Goal: Information Seeking & Learning: Compare options

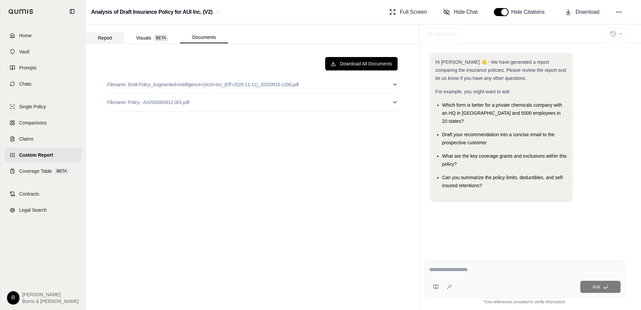
click at [110, 38] on button "Report" at bounding box center [105, 38] width 38 height 11
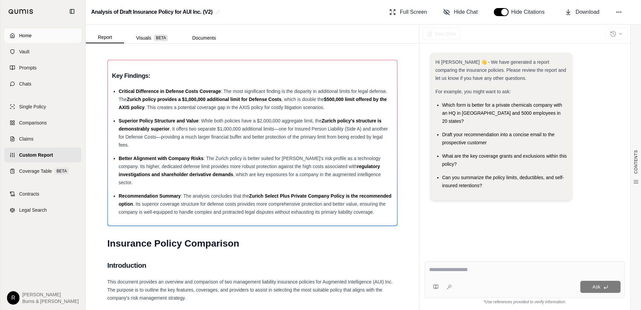
click at [29, 37] on span "Home" at bounding box center [25, 35] width 12 height 7
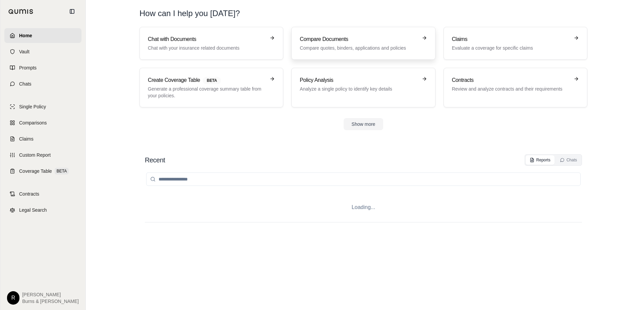
click at [351, 45] on p "Compare quotes, binders, applications and policies" at bounding box center [359, 48] width 118 height 7
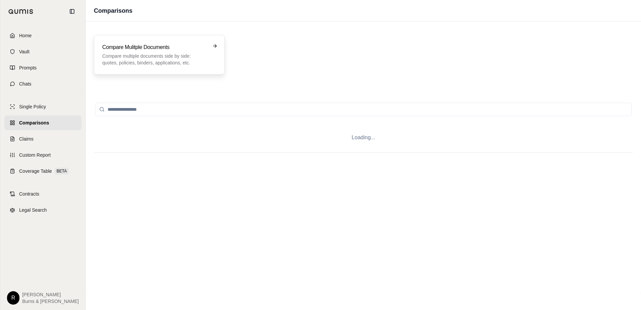
click at [159, 65] on p "Compare multiple documents side by side: quotes, policies, binders, application…" at bounding box center [154, 59] width 105 height 13
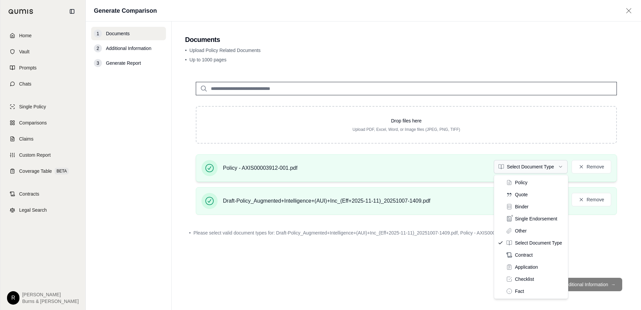
click at [564, 166] on html "Home Vault Prompts Chats Single Policy Comparisons Claims Custom Report Coverag…" at bounding box center [320, 155] width 641 height 310
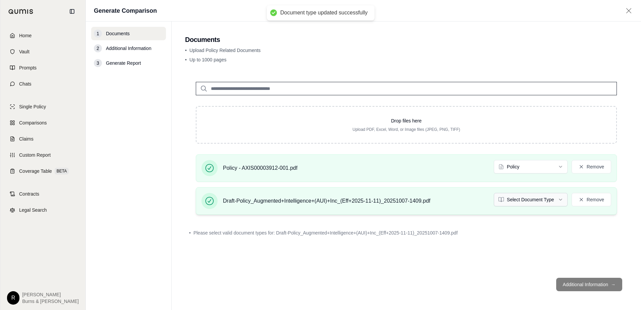
click at [560, 200] on html "Document type updated successfully Home Vault Prompts Chats Single Policy Compa…" at bounding box center [320, 155] width 641 height 310
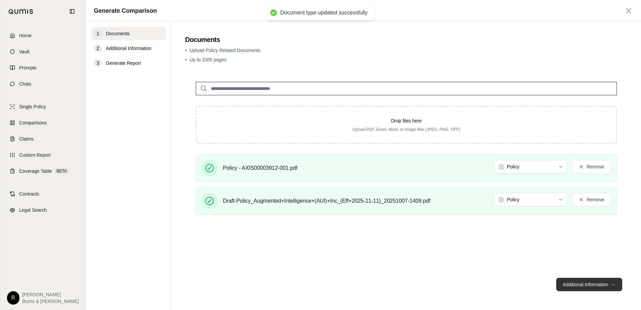
click at [578, 286] on button "Additional Information →" at bounding box center [590, 284] width 66 height 13
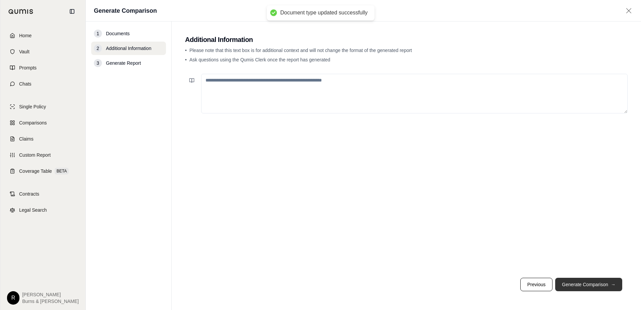
click at [574, 282] on button "Generate Comparison →" at bounding box center [589, 284] width 67 height 13
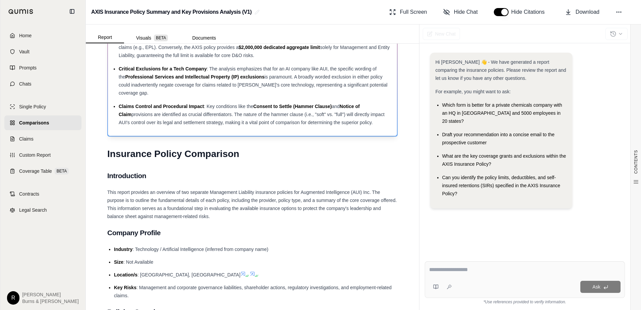
scroll to position [67, 0]
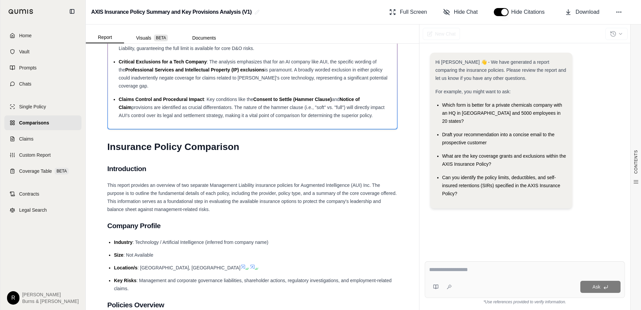
click at [163, 162] on h2 "Introduction" at bounding box center [252, 169] width 291 height 14
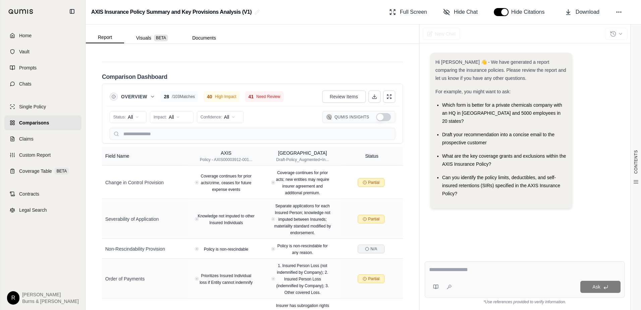
scroll to position [1842, 0]
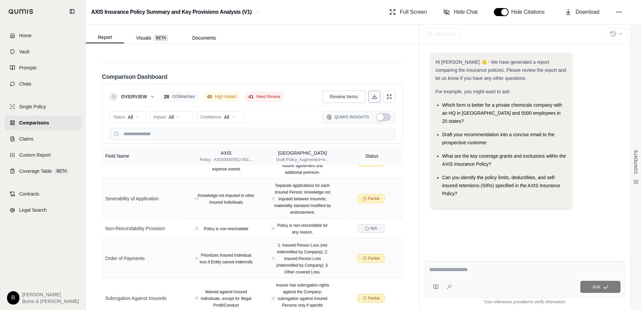
click at [372, 94] on icon at bounding box center [374, 96] width 5 height 5
